Goal: Find contact information: Find contact information

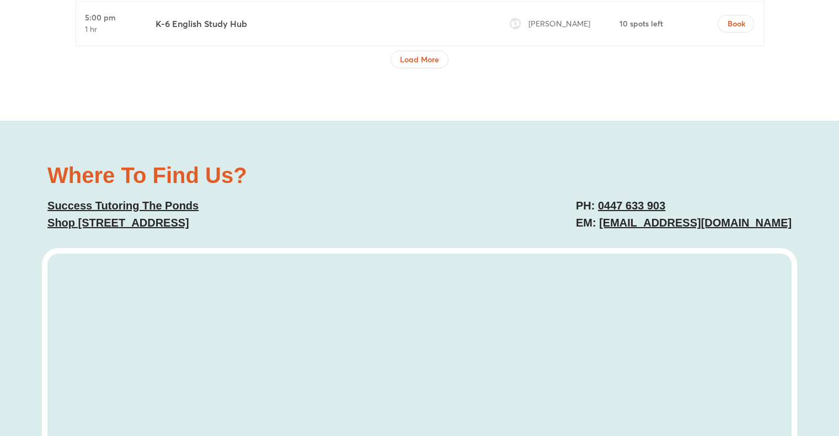
scroll to position [3891, 0]
drag, startPoint x: 621, startPoint y: 221, endPoint x: 604, endPoint y: 219, distance: 16.6
click at [604, 219] on link "[EMAIL_ADDRESS][DOMAIN_NAME]" at bounding box center [695, 222] width 192 height 12
drag, startPoint x: 604, startPoint y: 219, endPoint x: 784, endPoint y: 221, distance: 179.8
click at [784, 221] on link "[EMAIL_ADDRESS][DOMAIN_NAME]" at bounding box center [695, 222] width 192 height 12
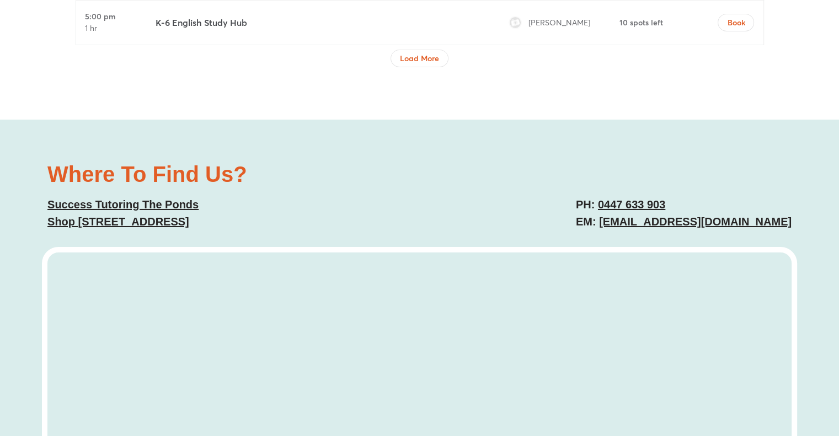
copy link "[EMAIL_ADDRESS][DOMAIN_NAME]"
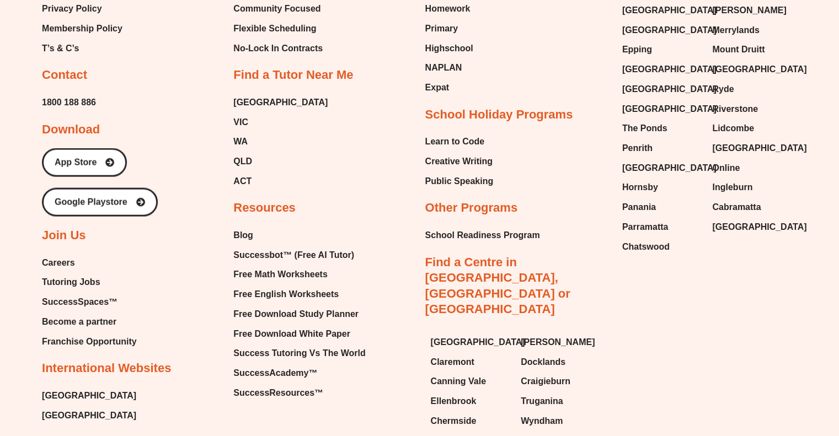
scroll to position [6483, 0]
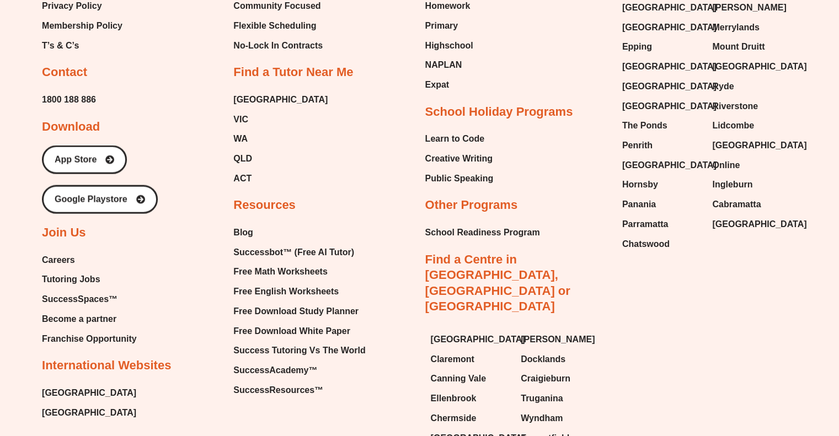
click at [68, 252] on span "Careers" at bounding box center [58, 260] width 33 height 17
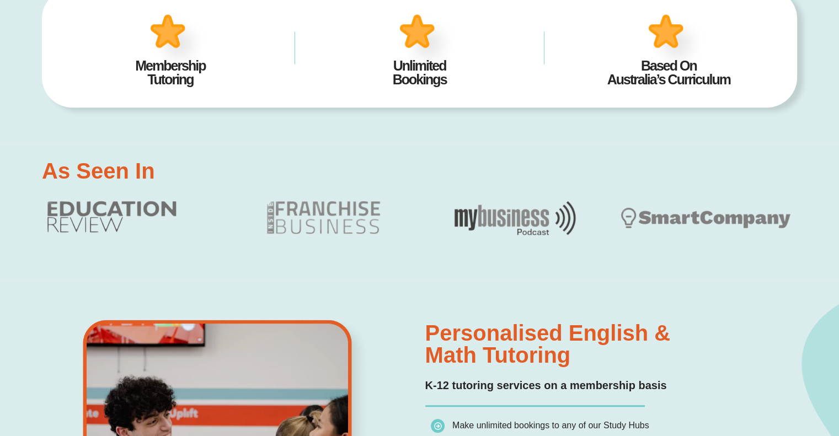
scroll to position [496, 0]
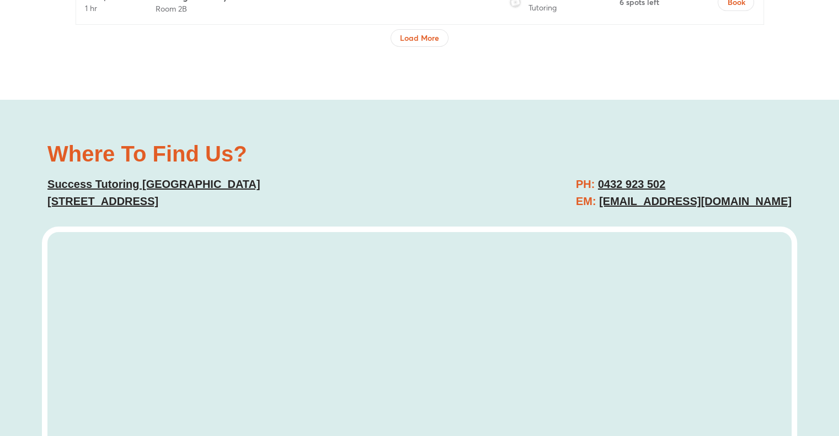
scroll to position [4026, 0]
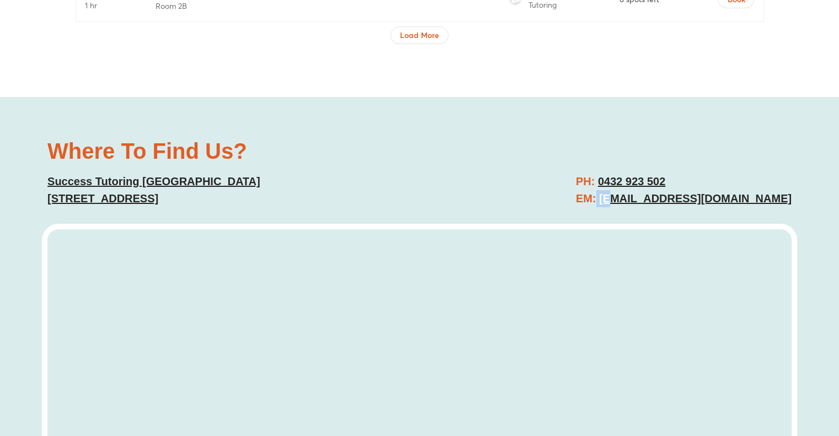
drag, startPoint x: 578, startPoint y: 175, endPoint x: 596, endPoint y: 176, distance: 17.7
click at [596, 176] on h2 "PH: 0432 923 502 EM: baulkhamhills@successtutoring.com.au" at bounding box center [684, 190] width 216 height 34
drag, startPoint x: 796, startPoint y: 180, endPoint x: 583, endPoint y: 178, distance: 213.5
click at [583, 178] on div "Where To Find Us? Success Tutoring Baulkham Hills 11/9 Seven Hills Rd, Baulkham…" at bounding box center [419, 356] width 839 height 518
copy link "baulkhamhills@successtutoring.com.au"
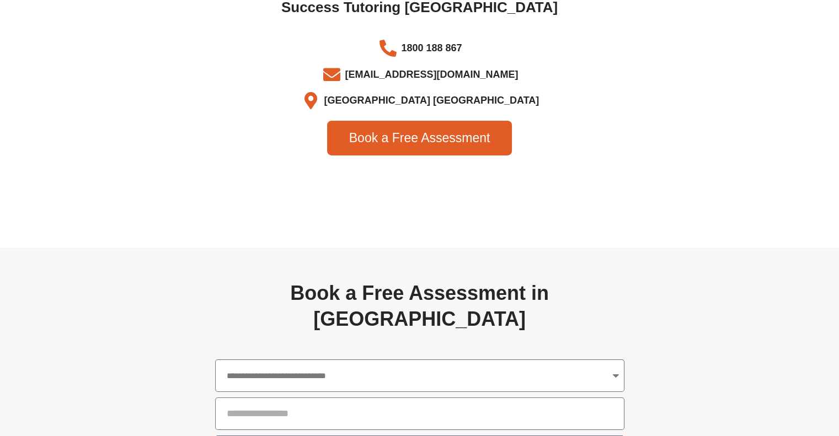
scroll to position [3640, 0]
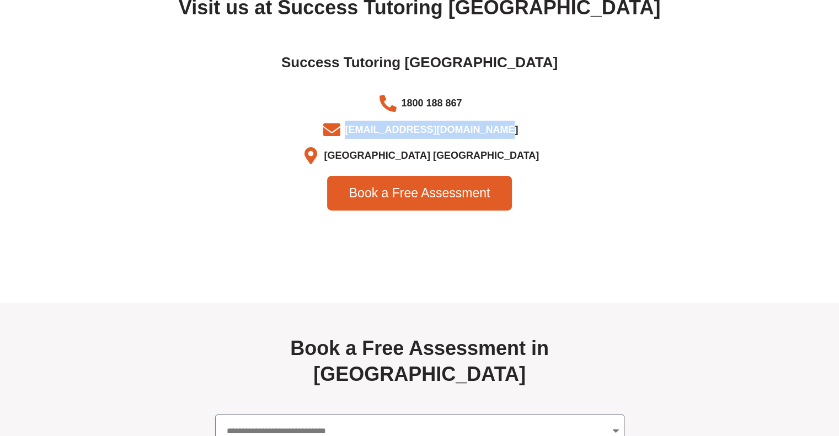
drag, startPoint x: 507, startPoint y: 132, endPoint x: 355, endPoint y: 134, distance: 152.2
click at [355, 134] on li "info@successtutoring.com.au" at bounding box center [419, 132] width 607 height 22
copy li "info@successtutoring.com.au"
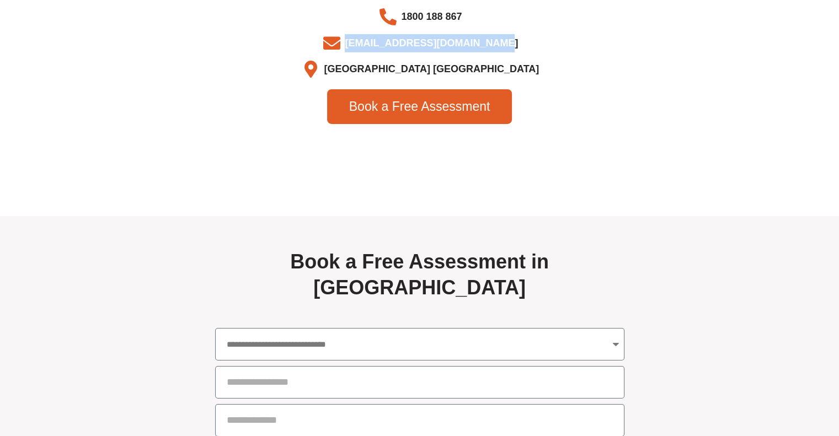
scroll to position [3861, 0]
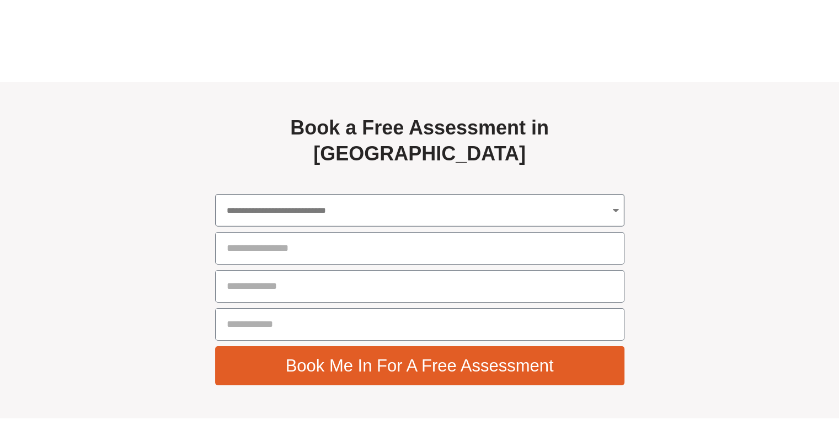
click at [430, 197] on select "**********" at bounding box center [419, 210] width 409 height 33
